Goal: Task Accomplishment & Management: Complete application form

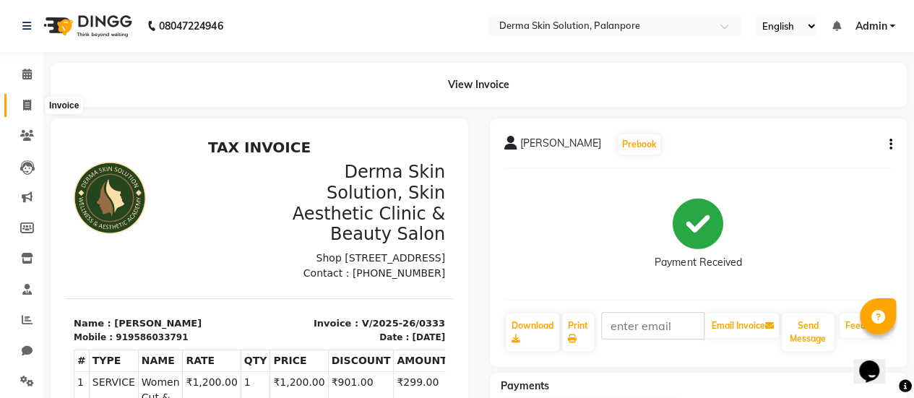
click at [23, 101] on icon at bounding box center [27, 105] width 8 height 11
select select "service"
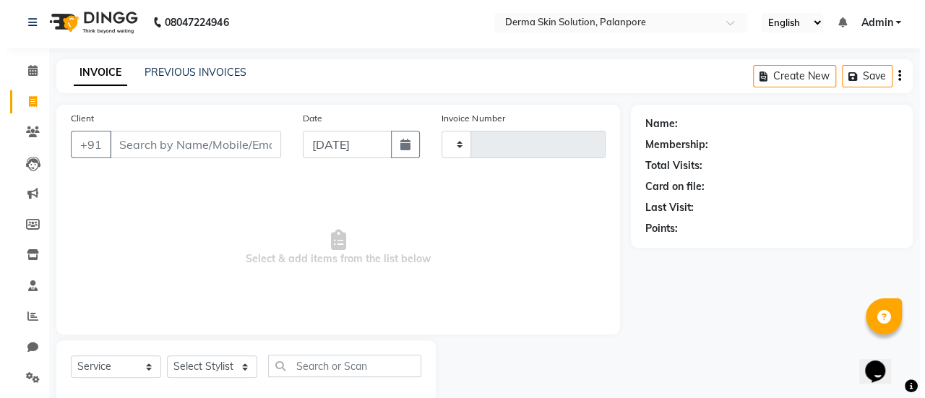
scroll to position [35, 0]
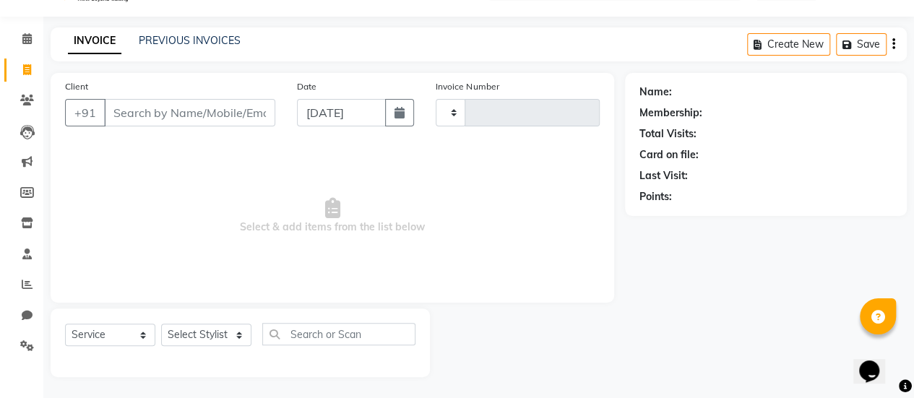
type input "0334"
select select "8167"
click at [109, 120] on input "Client" at bounding box center [189, 112] width 171 height 27
type input "M"
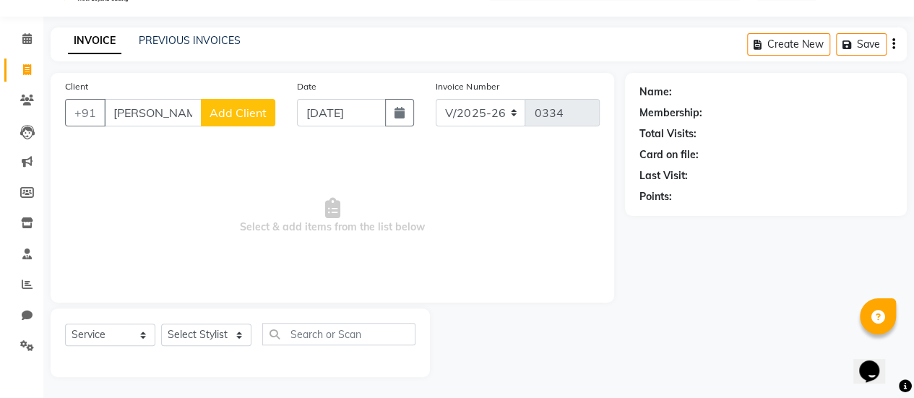
type input "[PERSON_NAME]"
click at [254, 113] on span "Add Client" at bounding box center [237, 112] width 57 height 14
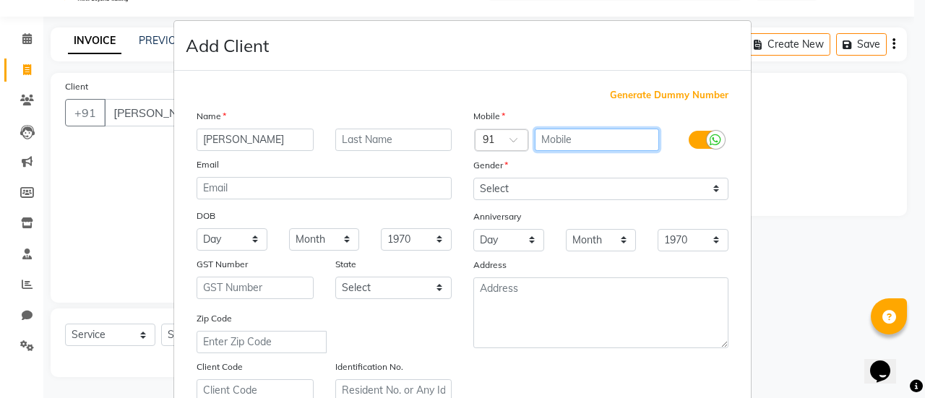
click at [540, 145] on input "text" at bounding box center [597, 140] width 125 height 22
type input "88057255940"
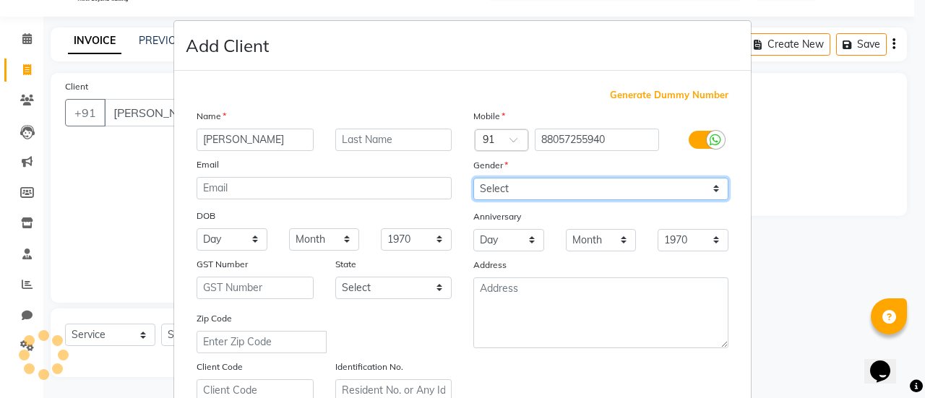
click at [542, 184] on select "Select [DEMOGRAPHIC_DATA] [DEMOGRAPHIC_DATA] Other Prefer Not To Say" at bounding box center [600, 189] width 255 height 22
click at [473, 178] on select "Select [DEMOGRAPHIC_DATA] [DEMOGRAPHIC_DATA] Other Prefer Not To Say" at bounding box center [600, 189] width 255 height 22
drag, startPoint x: 531, startPoint y: 183, endPoint x: 522, endPoint y: 241, distance: 58.5
click at [522, 241] on div "Mobile Country Code × 91 88057255940 Gender Select [DEMOGRAPHIC_DATA] [DEMOGRAP…" at bounding box center [600, 254] width 277 height 293
select select "[DEMOGRAPHIC_DATA]"
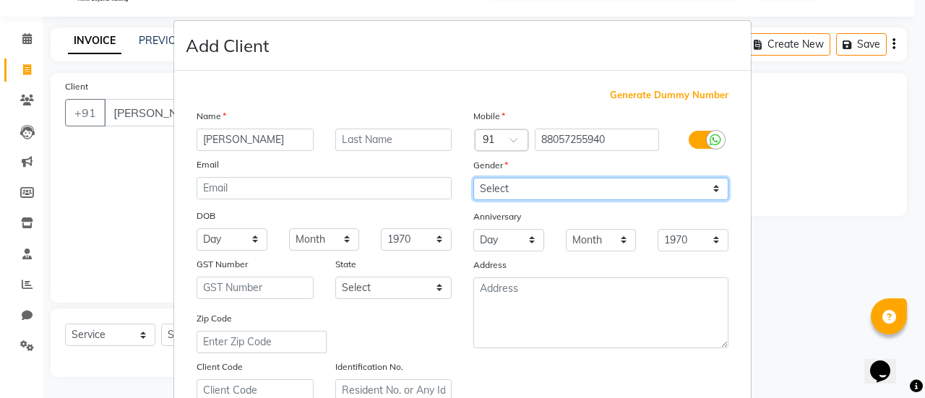
click at [473, 178] on select "Select [DEMOGRAPHIC_DATA] [DEMOGRAPHIC_DATA] Other Prefer Not To Say" at bounding box center [600, 189] width 255 height 22
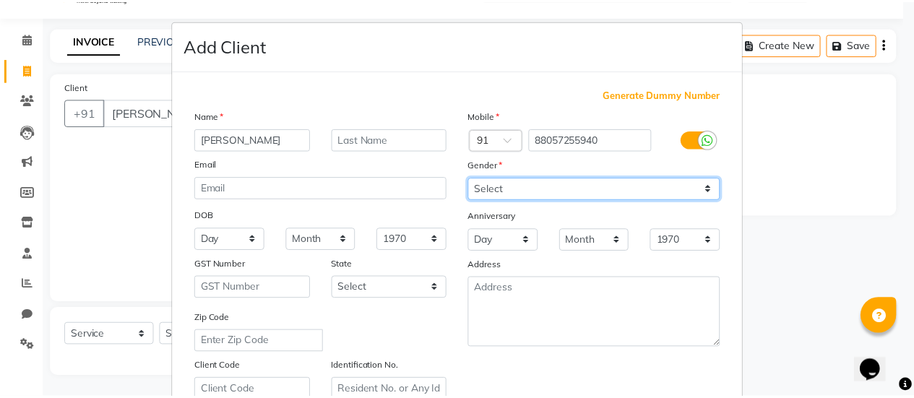
scroll to position [266, 0]
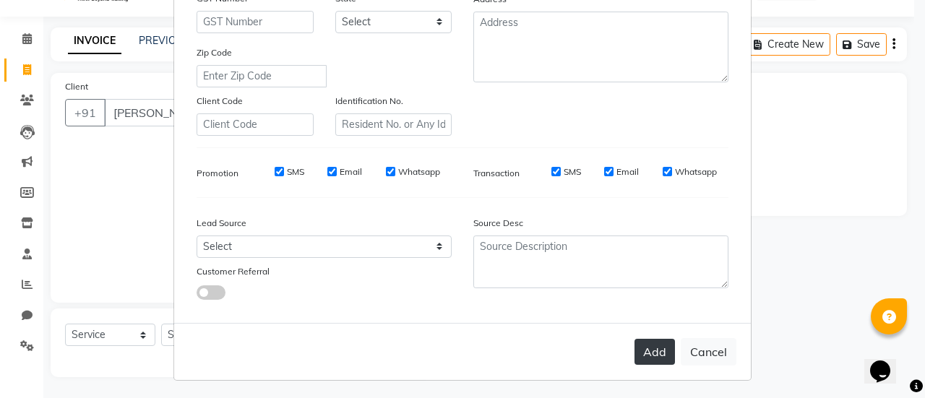
click at [644, 346] on button "Add" at bounding box center [654, 352] width 40 height 26
type input "88057255940"
select select
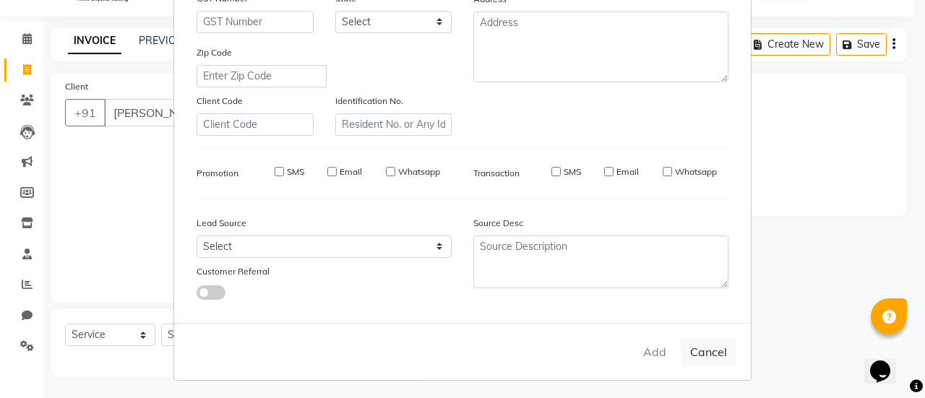
select select
checkbox input "false"
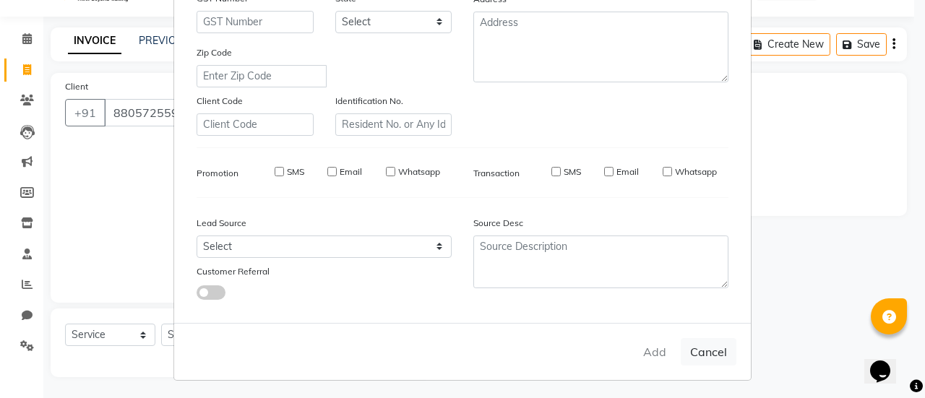
checkbox input "false"
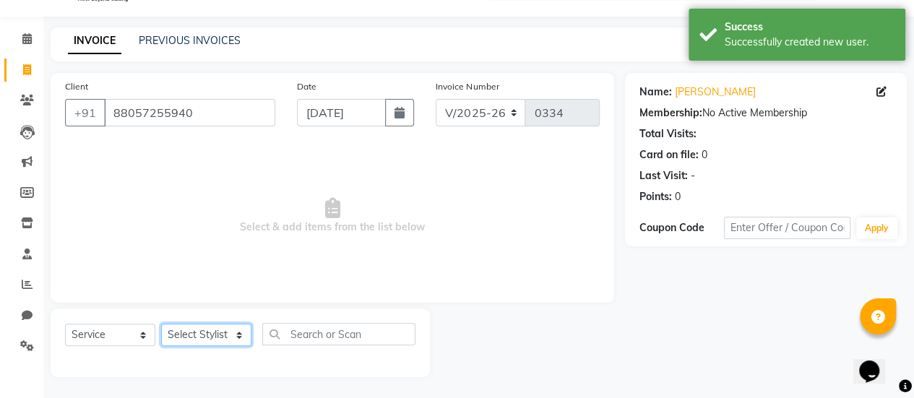
click at [202, 337] on select "Select Stylist Aum [PERSON_NAME] [PERSON_NAME] [PERSON_NAME] [PERSON_NAME] Meet…" at bounding box center [206, 335] width 90 height 22
select select "77003"
click at [161, 324] on select "Select Stylist Aum [PERSON_NAME] [PERSON_NAME] [PERSON_NAME] [PERSON_NAME] Meet…" at bounding box center [206, 335] width 90 height 22
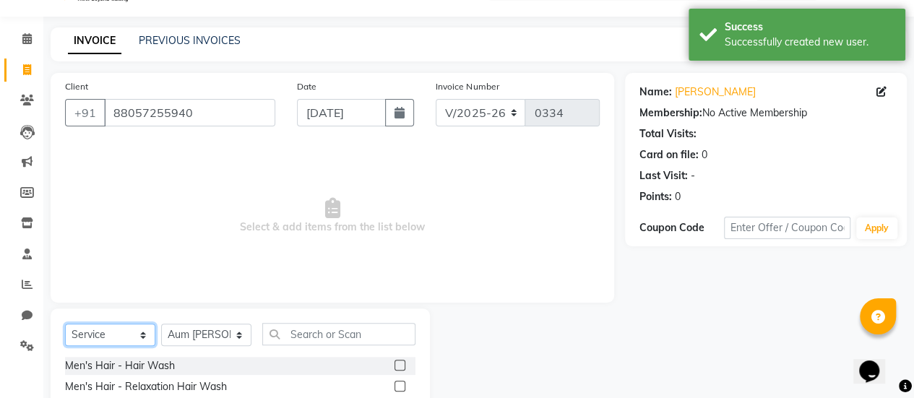
click at [87, 334] on select "Select Service Product Membership Package Voucher Prepaid Gift Card" at bounding box center [110, 335] width 90 height 22
click at [65, 324] on select "Select Service Product Membership Package Voucher Prepaid Gift Card" at bounding box center [110, 335] width 90 height 22
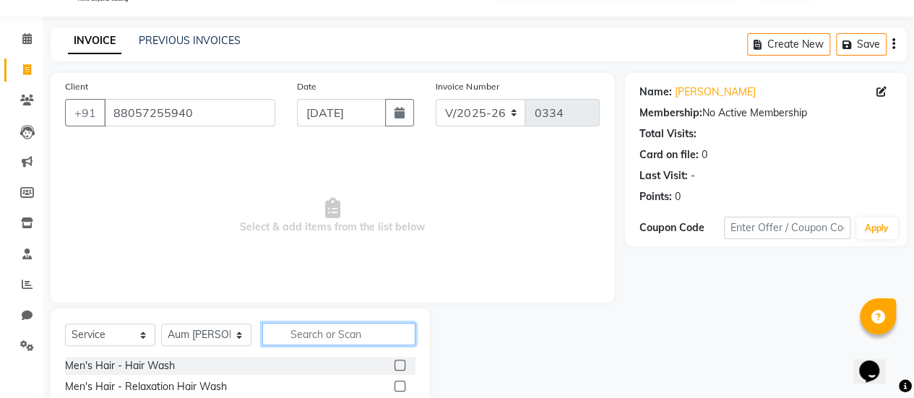
click at [308, 343] on input "text" at bounding box center [338, 334] width 153 height 22
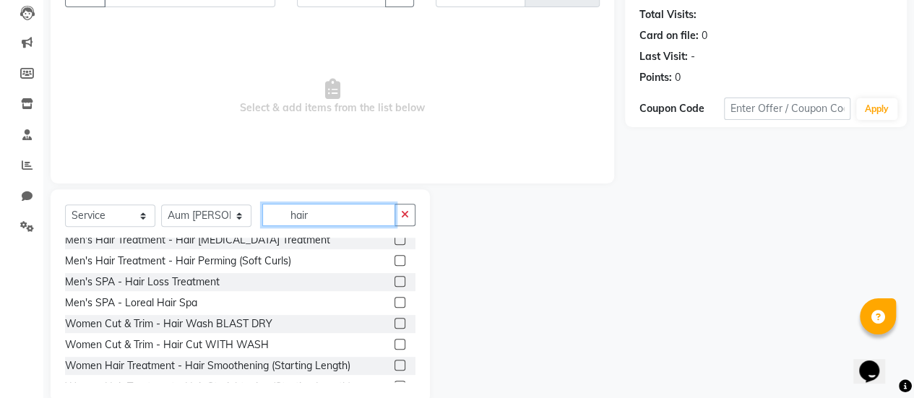
scroll to position [397, 0]
type input "hair"
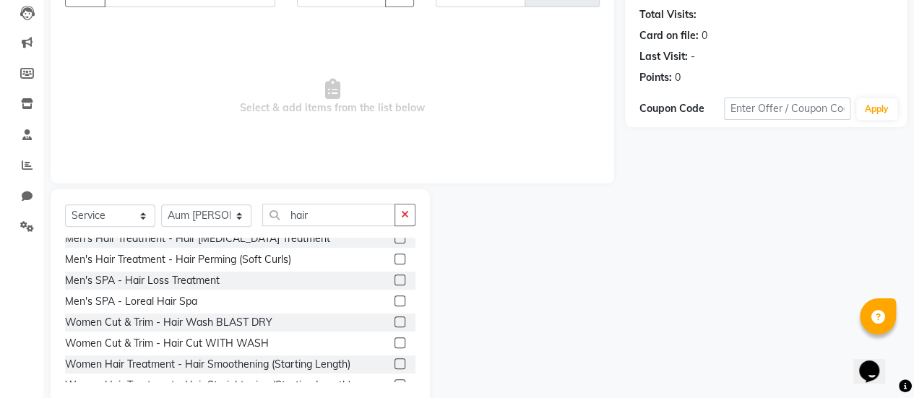
click at [394, 345] on label at bounding box center [399, 342] width 11 height 11
click at [394, 345] on input "checkbox" at bounding box center [398, 343] width 9 height 9
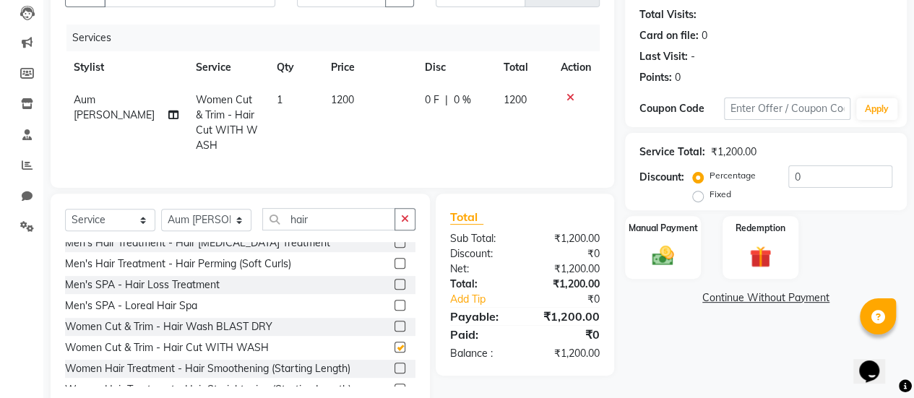
checkbox input "false"
click at [425, 98] on span "0 F" at bounding box center [432, 99] width 14 height 15
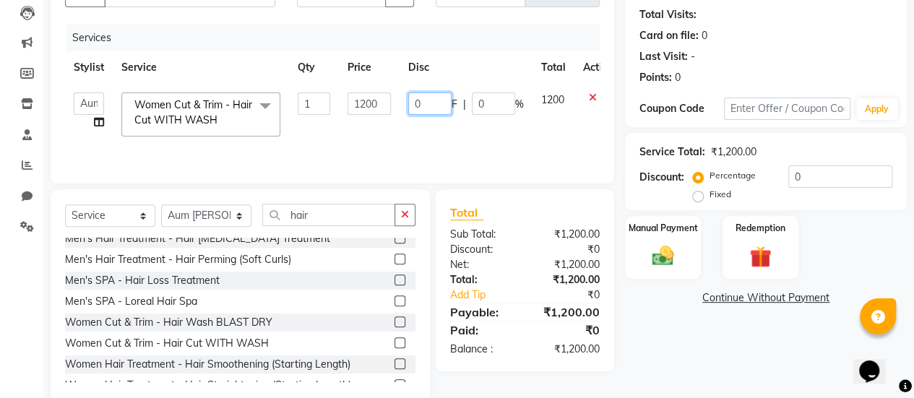
click at [432, 100] on input "0" at bounding box center [429, 103] width 43 height 22
type input "0901"
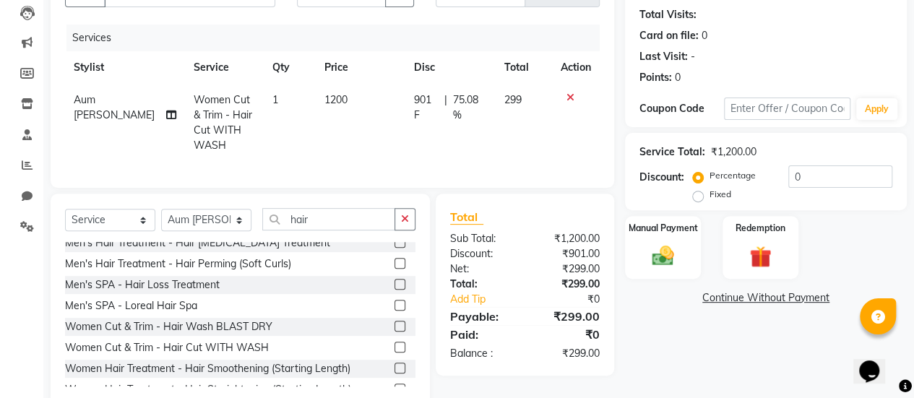
click at [343, 200] on div "Client [PHONE_NUMBER] Date [DATE] Invoice Number V/2025 V/[PHONE_NUMBER] Servic…" at bounding box center [332, 180] width 585 height 453
click at [331, 225] on input "hair" at bounding box center [328, 219] width 133 height 22
type input "h"
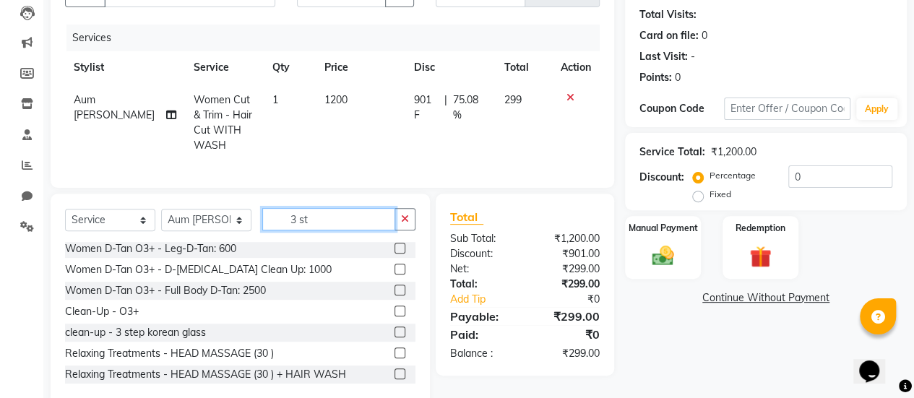
scroll to position [0, 0]
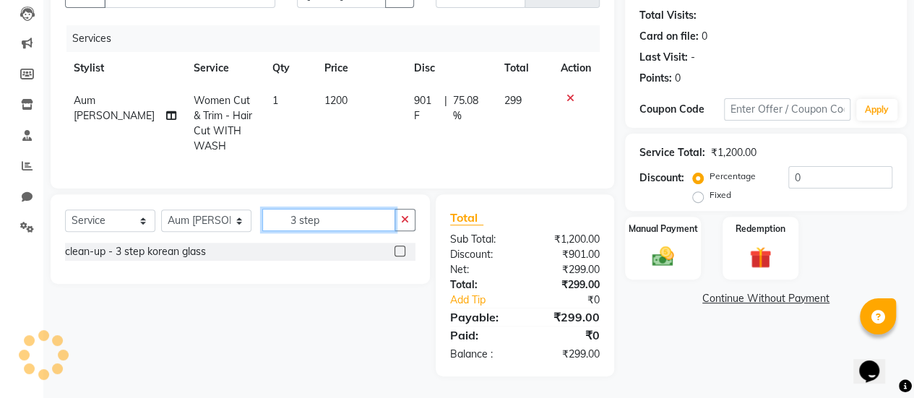
type input "3 step"
click at [398, 253] on div at bounding box center [404, 252] width 21 height 18
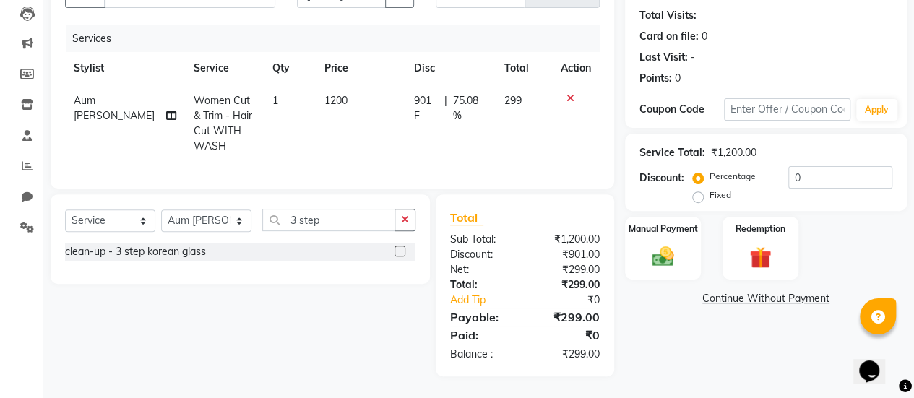
click at [400, 256] on label at bounding box center [399, 251] width 11 height 11
click at [400, 256] on input "checkbox" at bounding box center [398, 251] width 9 height 9
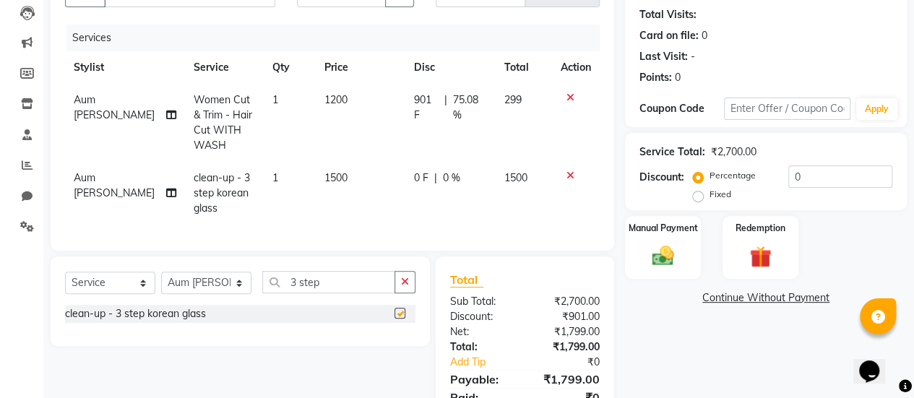
checkbox input "false"
click at [414, 174] on span "0 F" at bounding box center [421, 177] width 14 height 15
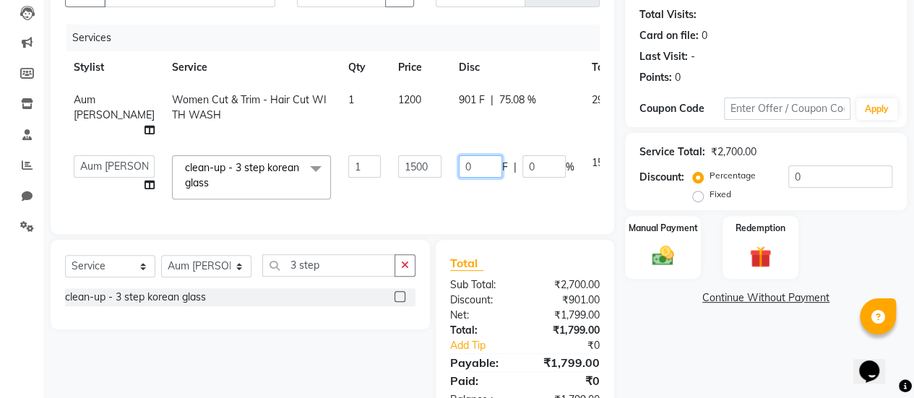
click at [459, 163] on input "0" at bounding box center [480, 166] width 43 height 22
type input "0801"
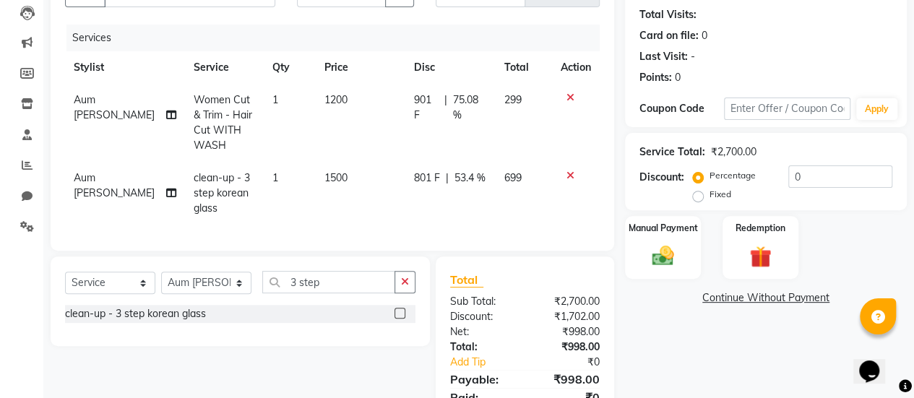
click at [432, 196] on td "801 F | 53.4 %" at bounding box center [450, 193] width 90 height 63
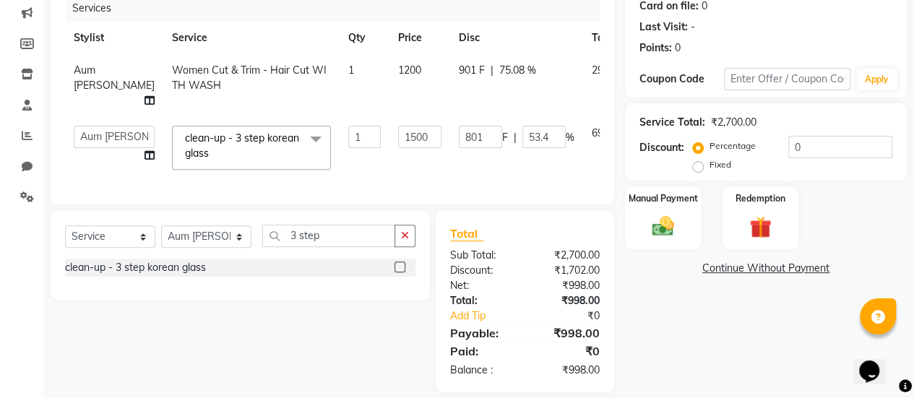
scroll to position [185, 0]
click at [759, 267] on link "Continue Without Payment" at bounding box center [766, 267] width 276 height 15
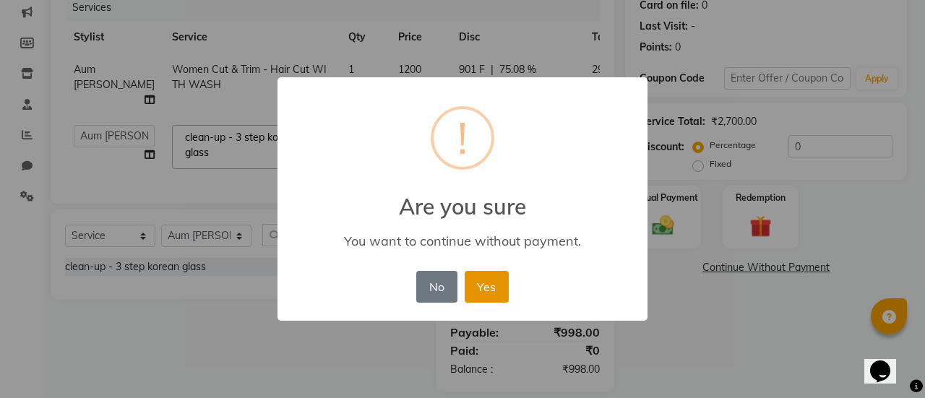
click at [506, 281] on button "Yes" at bounding box center [486, 287] width 44 height 32
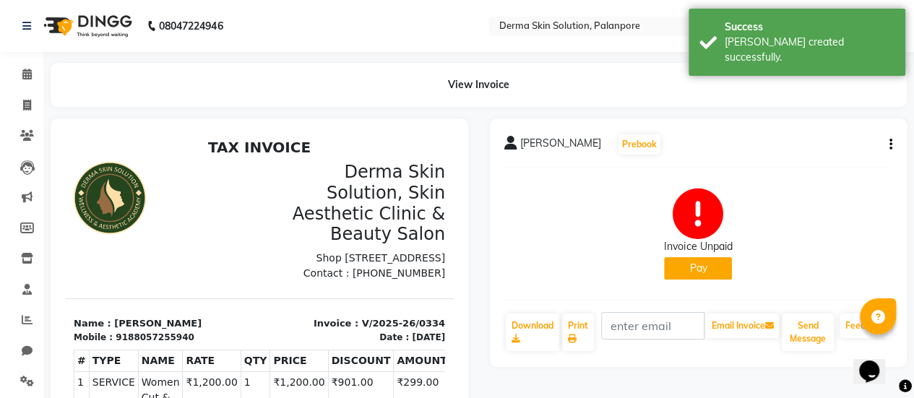
click at [683, 269] on button "Pay" at bounding box center [698, 268] width 68 height 22
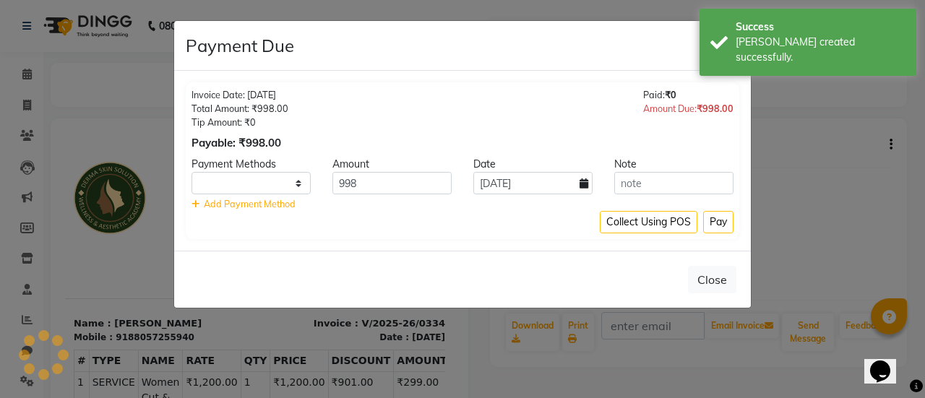
select select "1"
click at [709, 213] on button "Pay" at bounding box center [718, 222] width 30 height 22
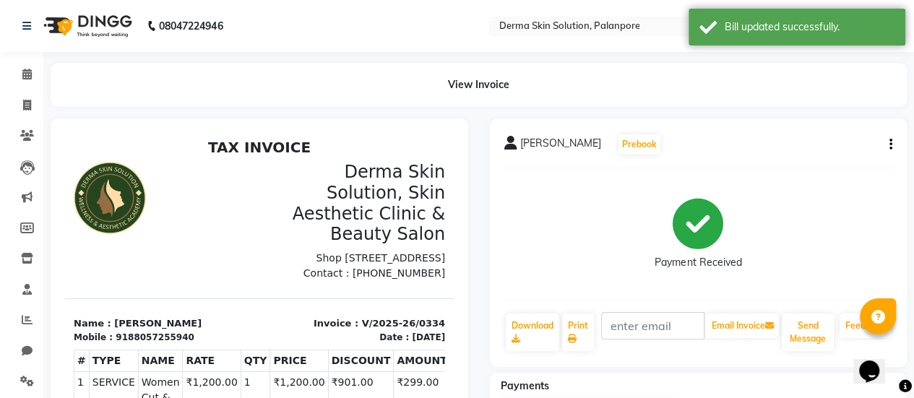
click at [709, 213] on icon at bounding box center [698, 224] width 51 height 51
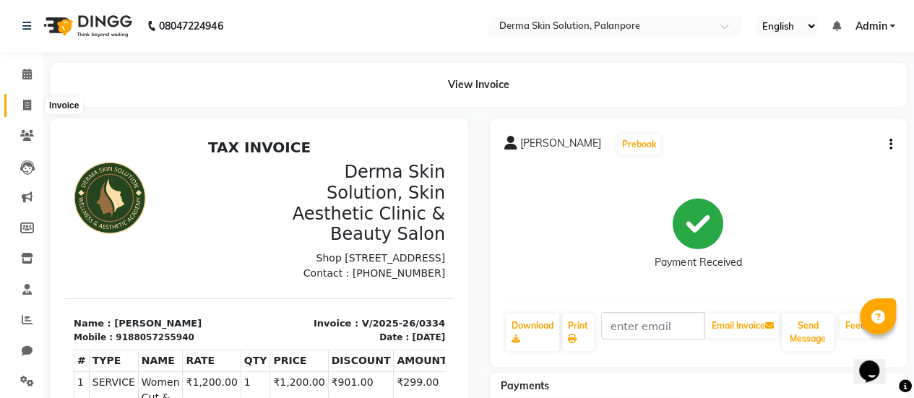
click at [33, 103] on span at bounding box center [26, 106] width 25 height 17
select select "service"
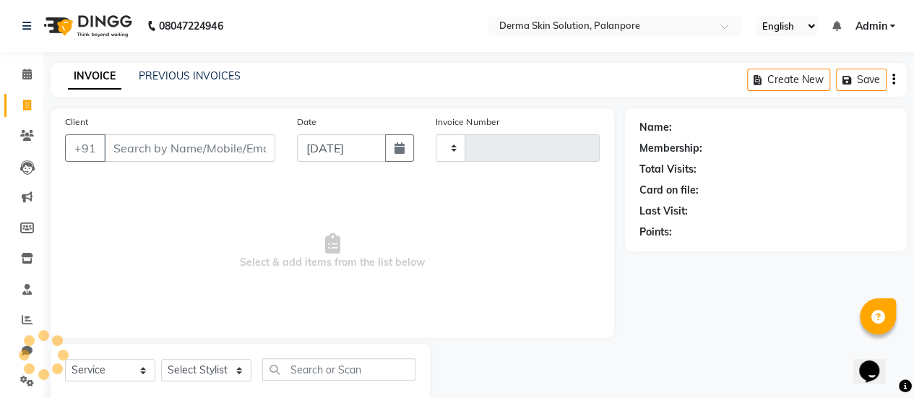
scroll to position [35, 0]
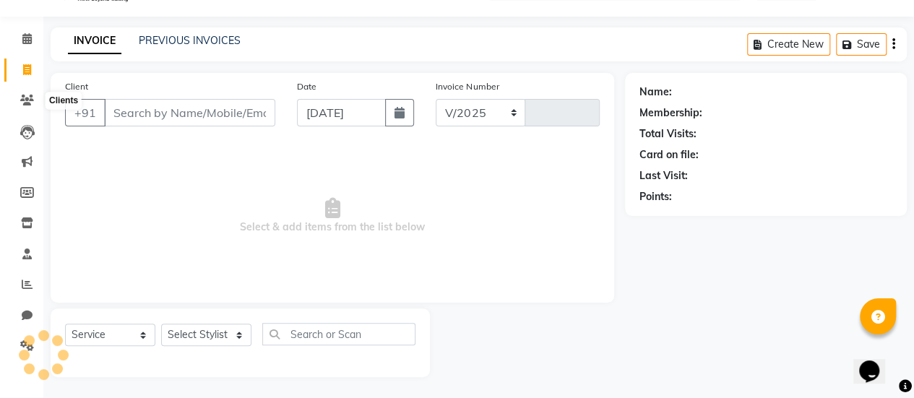
select select "8167"
type input "0335"
click at [212, 41] on link "PREVIOUS INVOICES" at bounding box center [190, 40] width 102 height 13
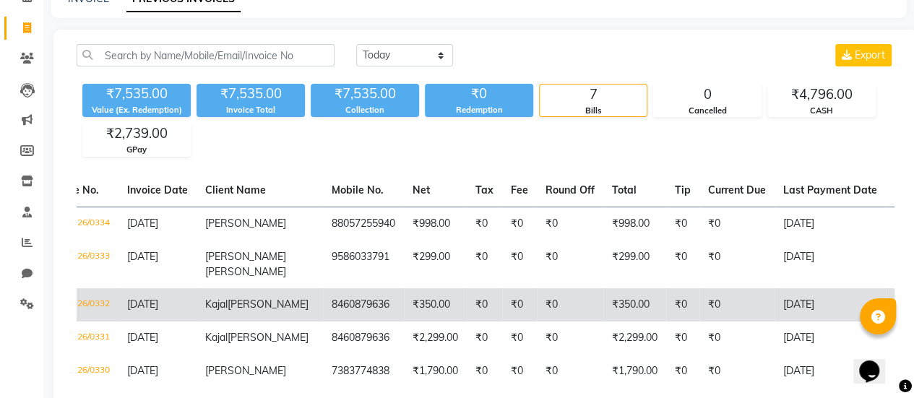
scroll to position [0, 46]
